Goal: Find specific page/section: Find specific page/section

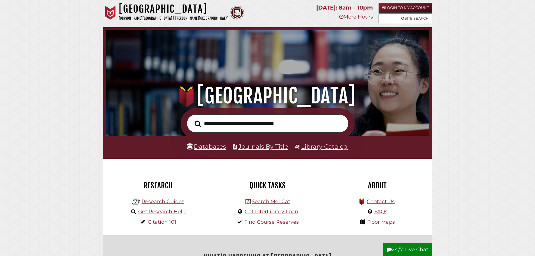
scroll to position [107, 320]
click at [217, 149] on link "Databases" at bounding box center [206, 146] width 38 height 7
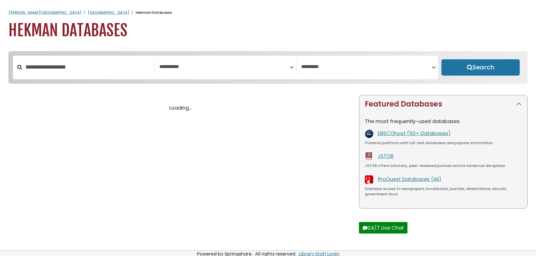
select select "Database Subject Filter"
select select "Database Vendors Filter"
select select "Database Subject Filter"
select select "Database Vendors Filter"
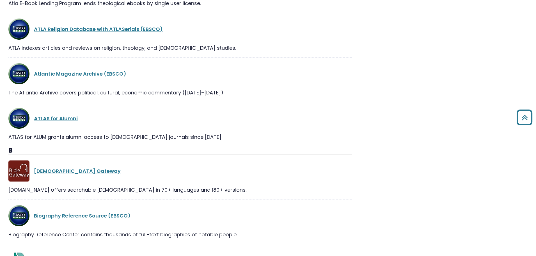
scroll to position [1486, 0]
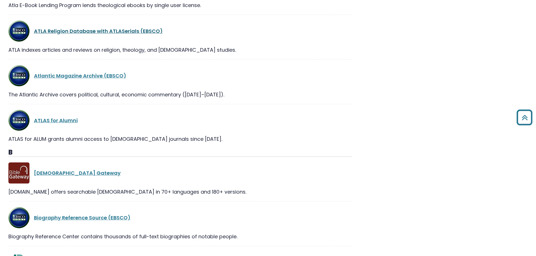
click at [65, 29] on link "ATLA Religion Database with ATLASerials (EBSCO)" at bounding box center [98, 31] width 129 height 7
click at [65, 32] on link "ATLA Religion Database with ATLASerials (EBSCO)" at bounding box center [98, 31] width 129 height 7
